Goal: Information Seeking & Learning: Learn about a topic

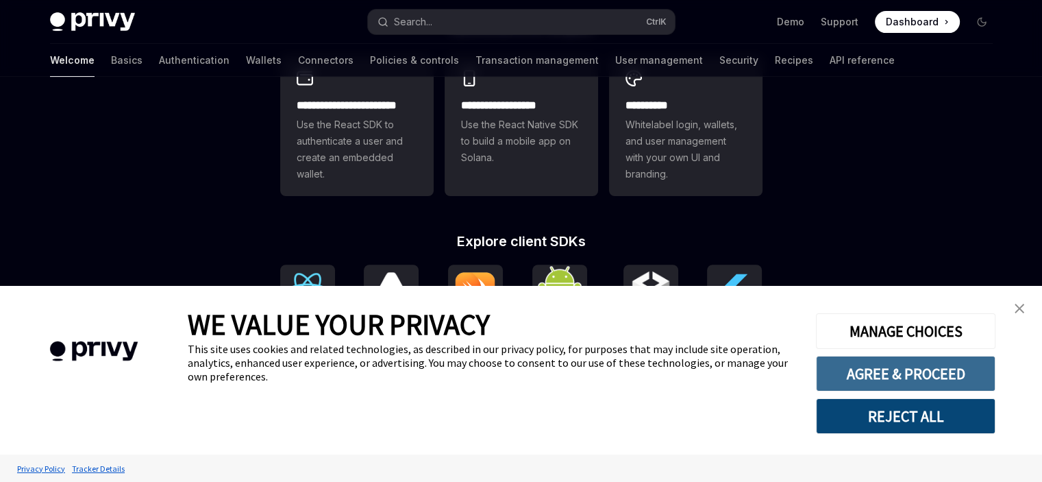
click at [874, 368] on button "AGREE & PROCEED" at bounding box center [906, 374] width 180 height 36
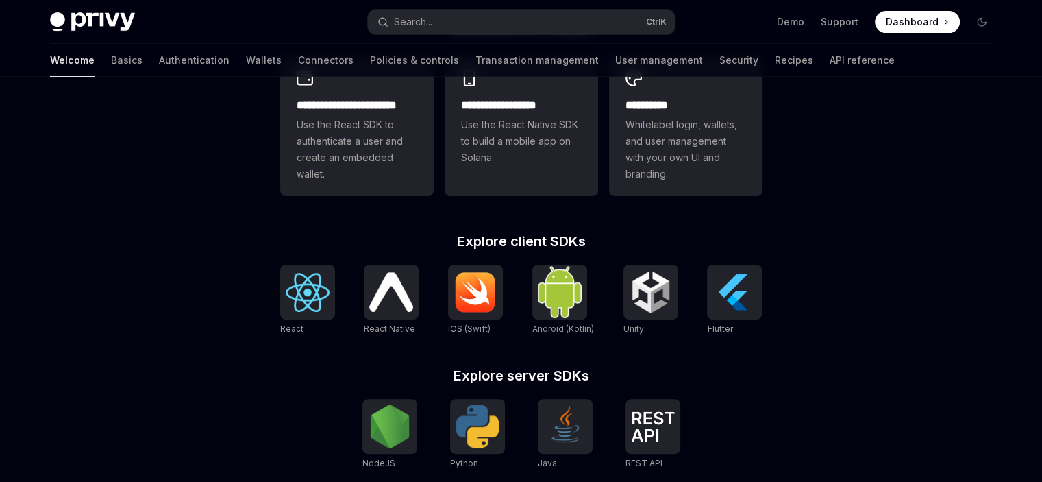
click at [196, 192] on div "**********" at bounding box center [521, 172] width 1042 height 1013
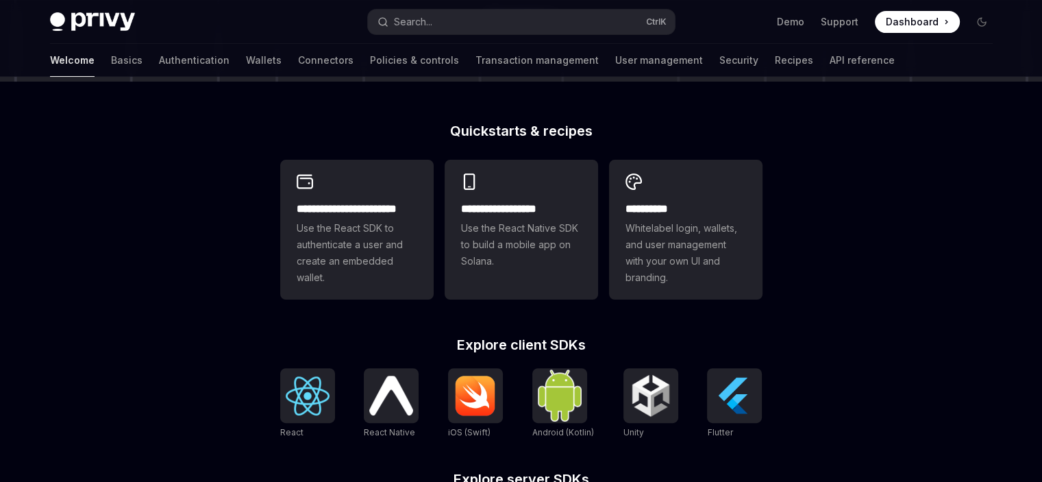
scroll to position [137, 0]
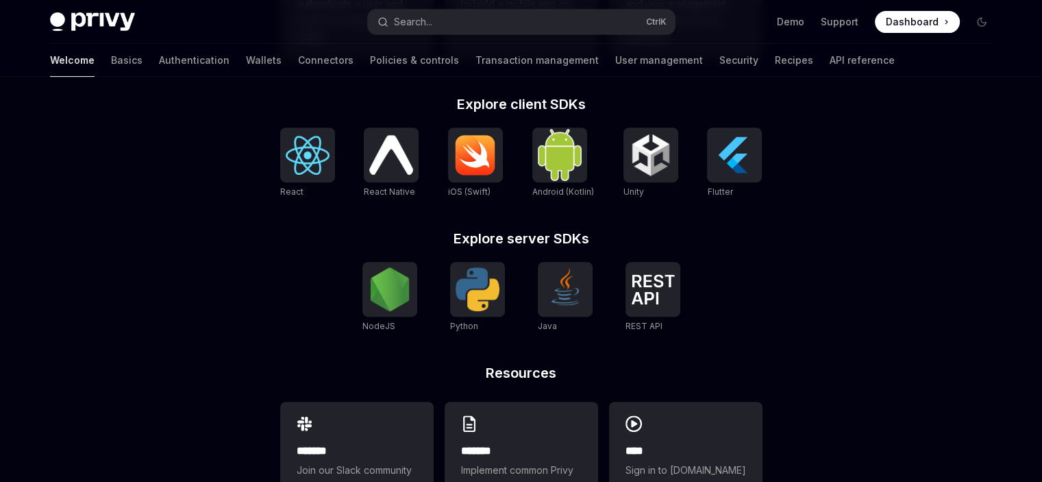
click at [310, 154] on img at bounding box center [308, 155] width 44 height 39
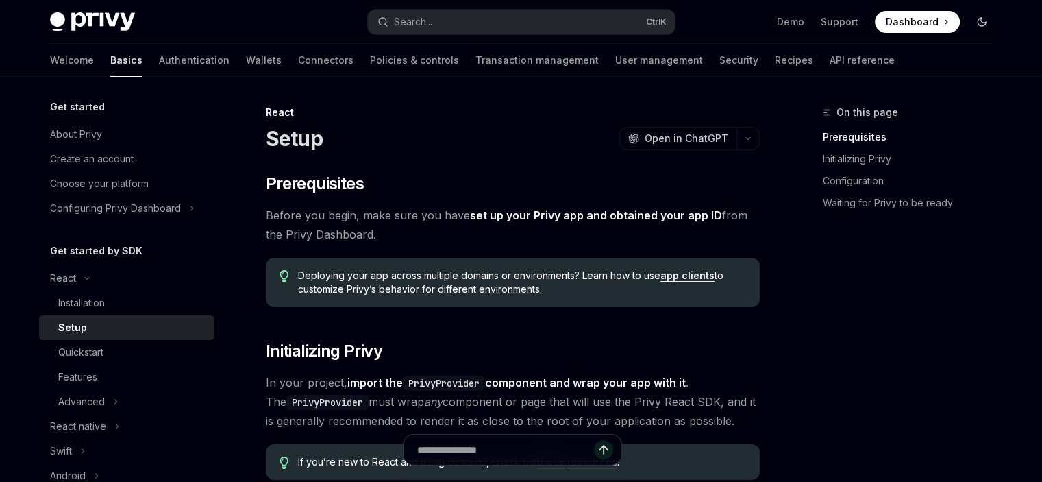
drag, startPoint x: 990, startPoint y: 14, endPoint x: 984, endPoint y: 21, distance: 9.3
click at [986, 16] on button "Toggle dark mode" at bounding box center [982, 22] width 22 height 22
click at [0, 0] on icon "Toggle dark mode" at bounding box center [0, 0] width 0 height 0
click at [984, 22] on icon "Toggle dark mode" at bounding box center [982, 21] width 11 height 11
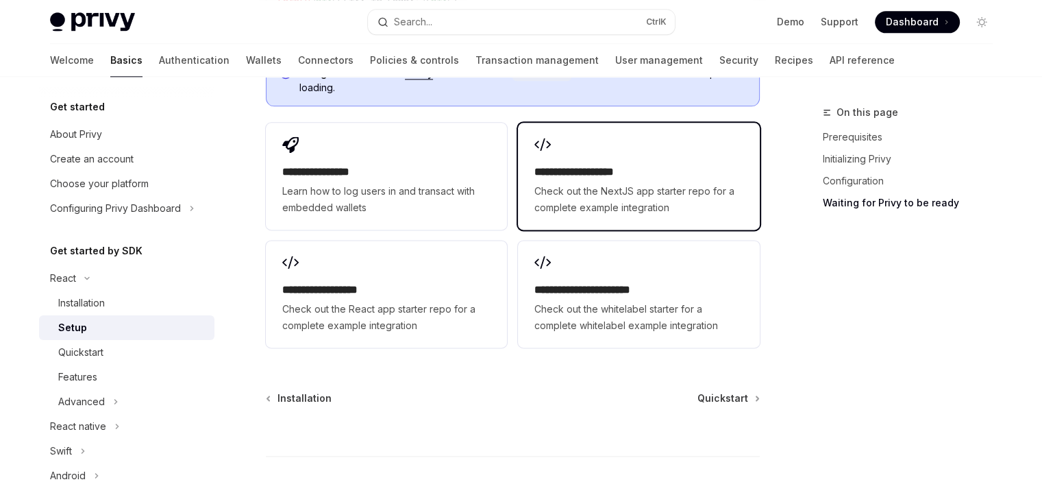
scroll to position [1891, 0]
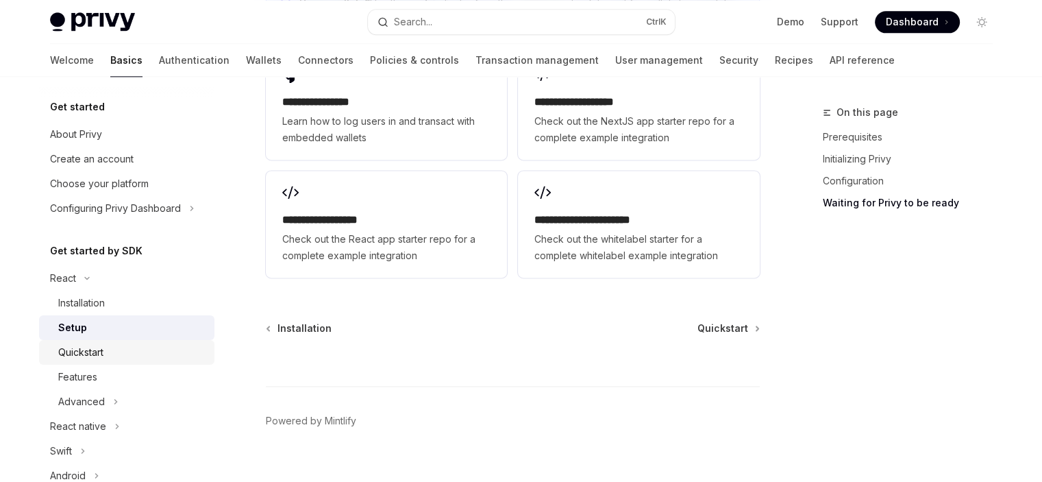
click at [99, 348] on div "Quickstart" at bounding box center [80, 352] width 45 height 16
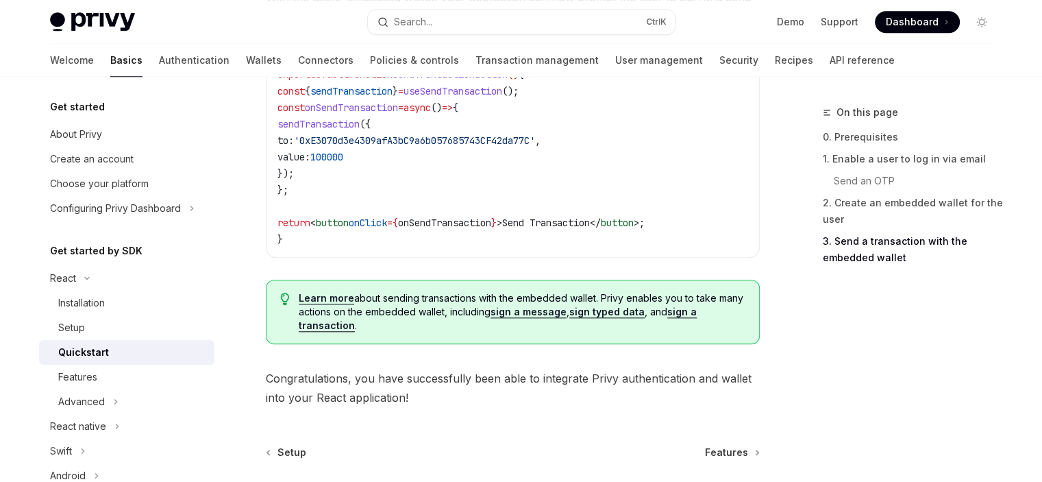
scroll to position [1525, 0]
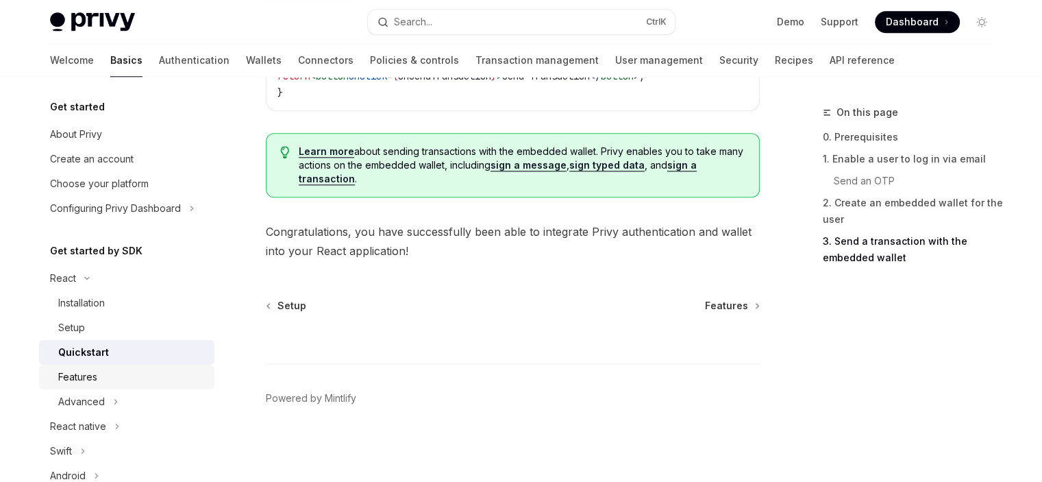
click at [80, 377] on div "Features" at bounding box center [77, 377] width 39 height 16
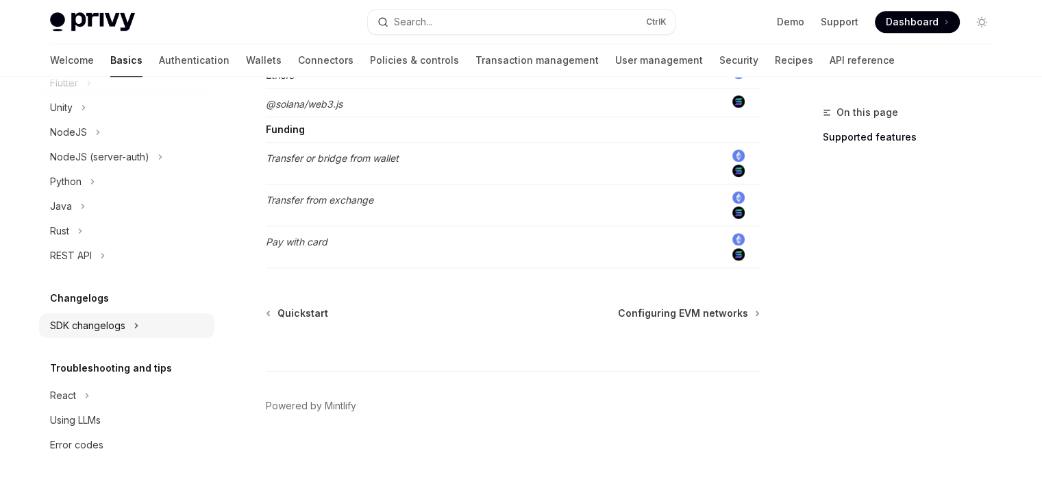
scroll to position [419, 0]
click at [82, 389] on button "React" at bounding box center [126, 393] width 175 height 25
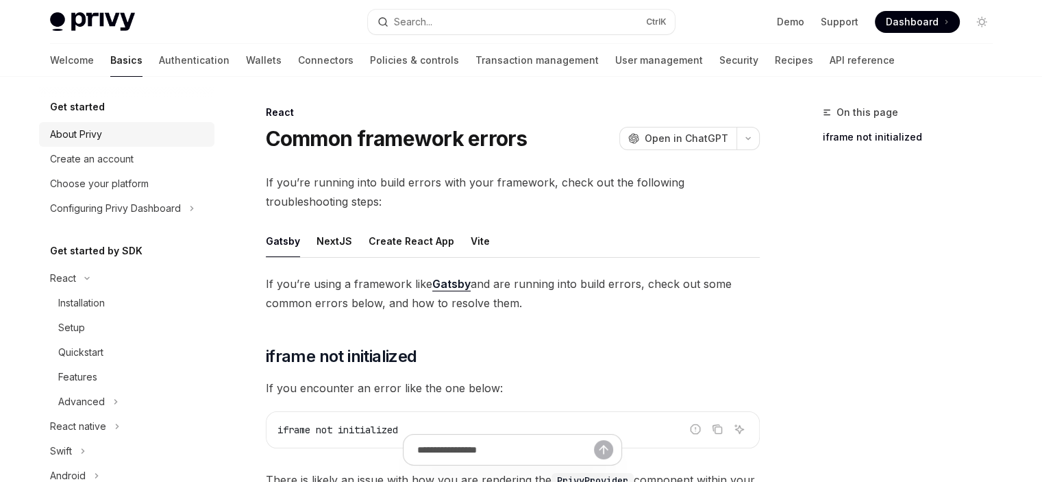
click at [83, 137] on div "About Privy" at bounding box center [76, 134] width 52 height 16
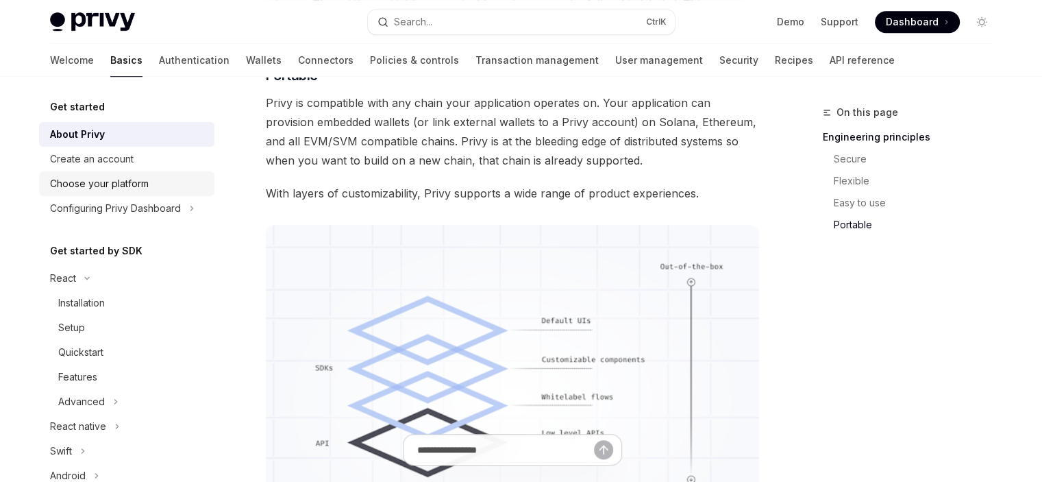
scroll to position [1165, 0]
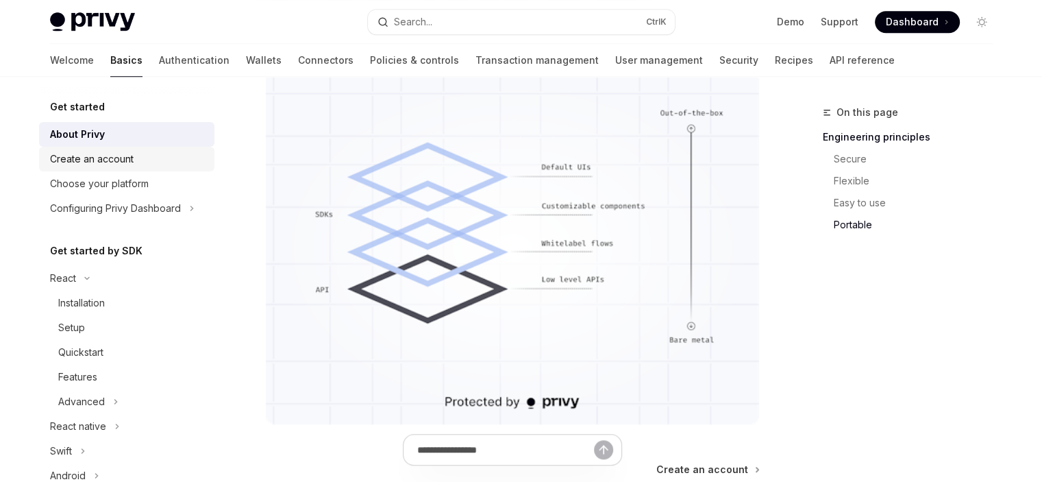
click at [112, 164] on div "Create an account" at bounding box center [92, 159] width 84 height 16
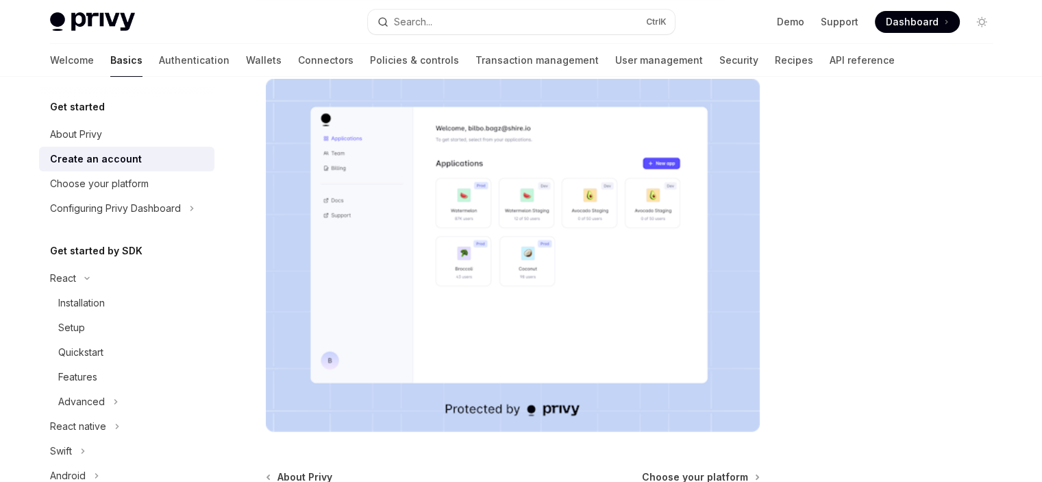
scroll to position [396, 0]
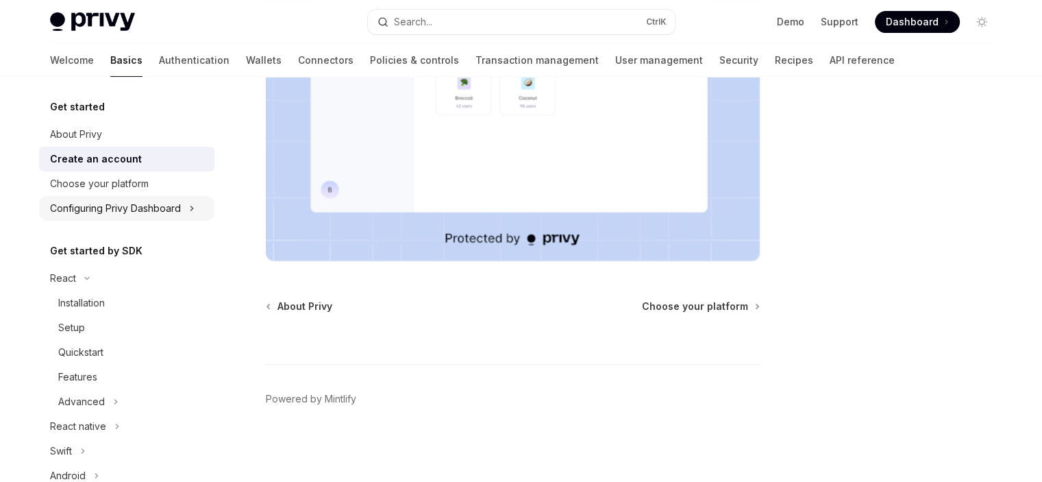
click at [186, 210] on button "Configuring Privy Dashboard" at bounding box center [126, 208] width 175 height 25
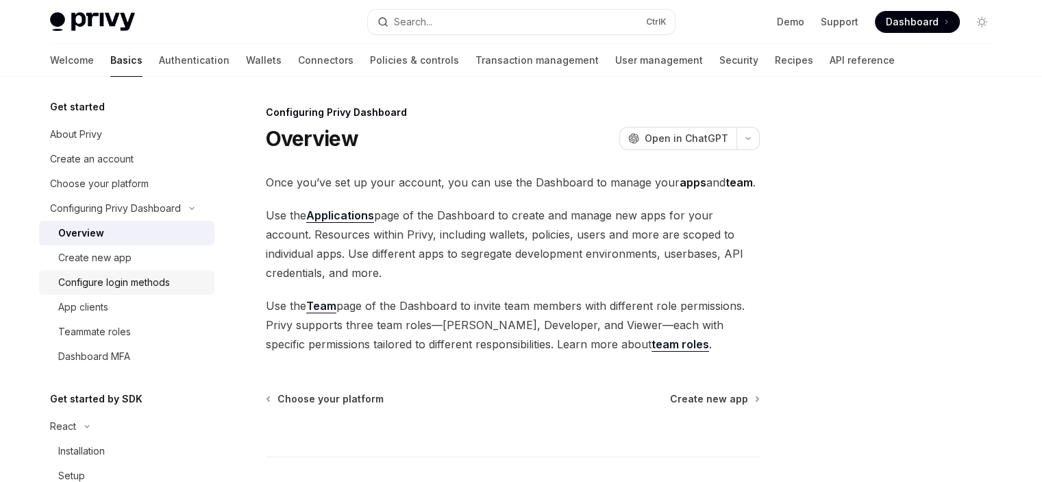
click at [106, 279] on div "Configure login methods" at bounding box center [114, 282] width 112 height 16
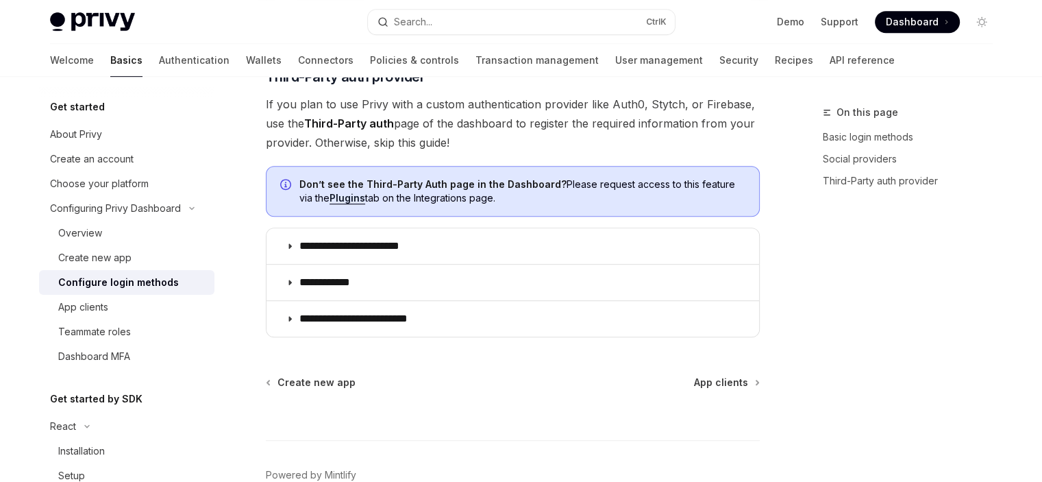
scroll to position [847, 0]
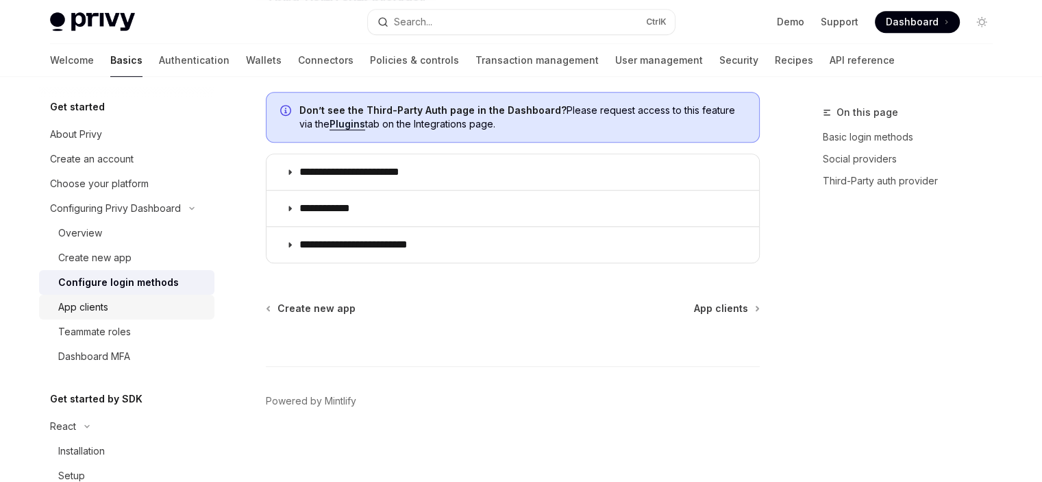
click at [112, 309] on div "App clients" at bounding box center [132, 307] width 148 height 16
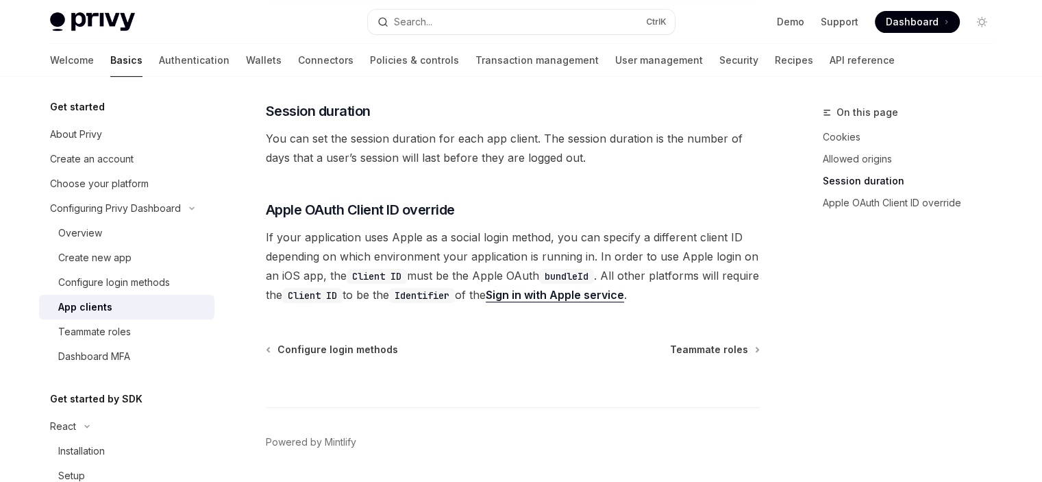
scroll to position [650, 0]
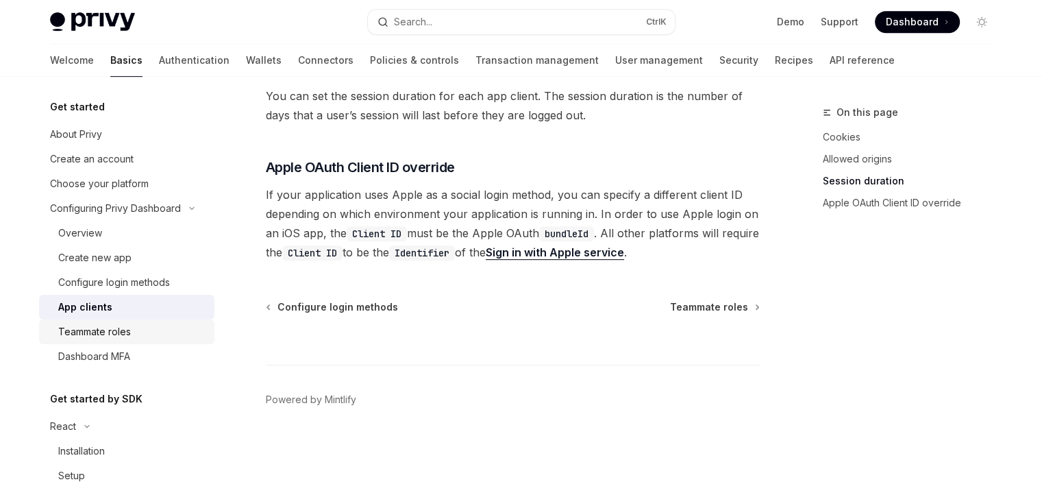
click at [91, 337] on div "Teammate roles" at bounding box center [94, 331] width 73 height 16
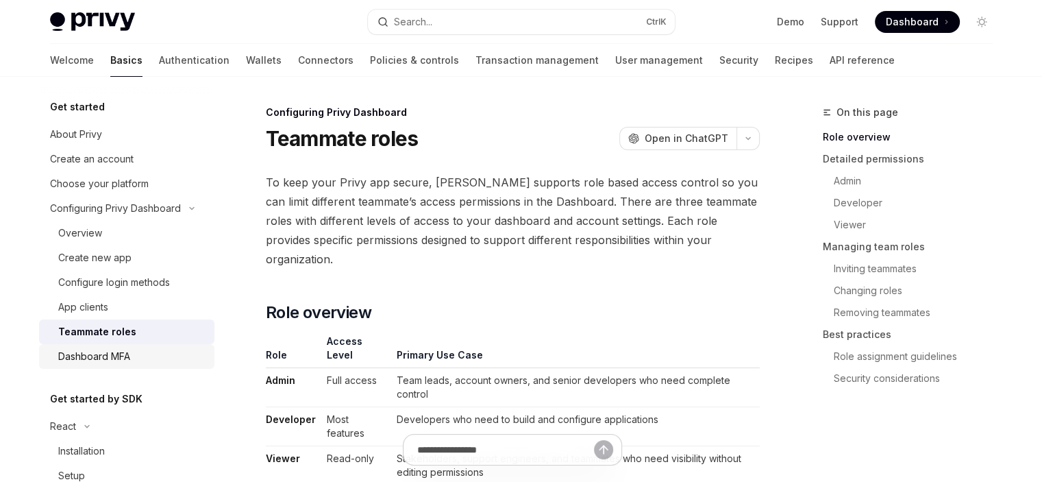
click at [89, 357] on div "Dashboard MFA" at bounding box center [94, 356] width 72 height 16
type textarea "*"
